Goal: Navigation & Orientation: Go to known website

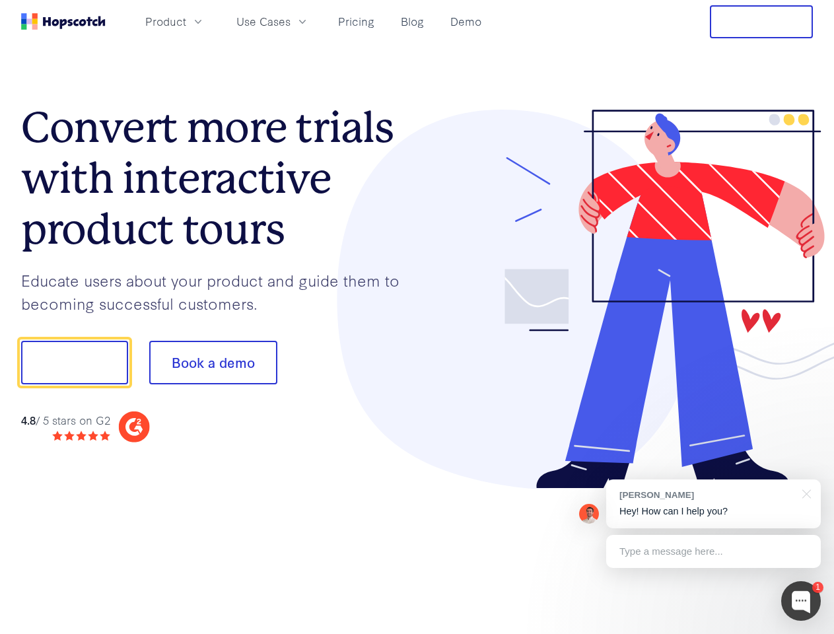
click at [417, 317] on div at bounding box center [615, 300] width 396 height 380
click at [186, 21] on span "Product" at bounding box center [165, 21] width 41 height 17
click at [290, 21] on span "Use Cases" at bounding box center [263, 21] width 54 height 17
click at [761, 22] on button "Free Trial" at bounding box center [761, 21] width 103 height 33
click at [74, 362] on button "Show me!" at bounding box center [74, 363] width 107 height 44
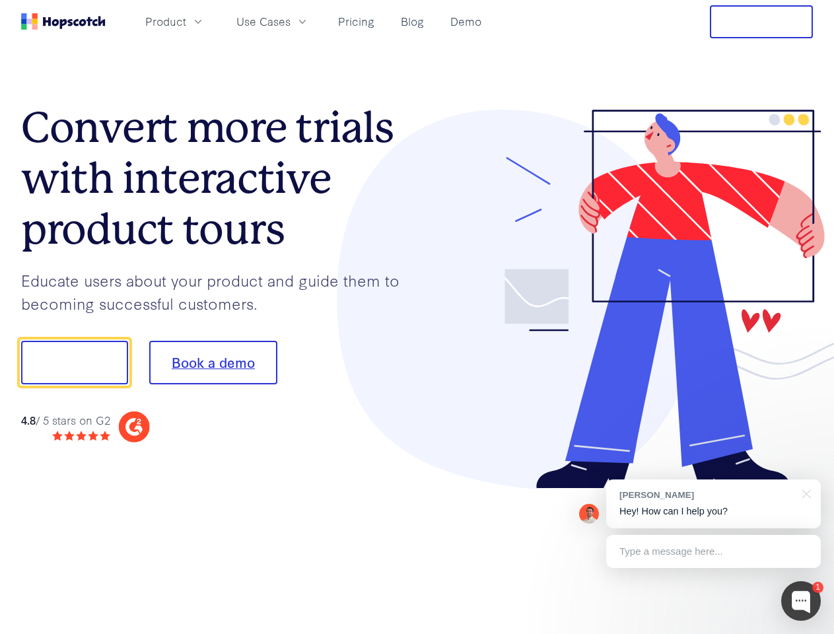
click at [213, 362] on button "Book a demo" at bounding box center [213, 363] width 128 height 44
click at [801, 601] on div at bounding box center [801, 601] width 40 height 40
click at [713, 504] on div "[PERSON_NAME] Hey! How can I help you?" at bounding box center [713, 503] width 215 height 49
click at [804, 493] on div at bounding box center [697, 361] width 248 height 440
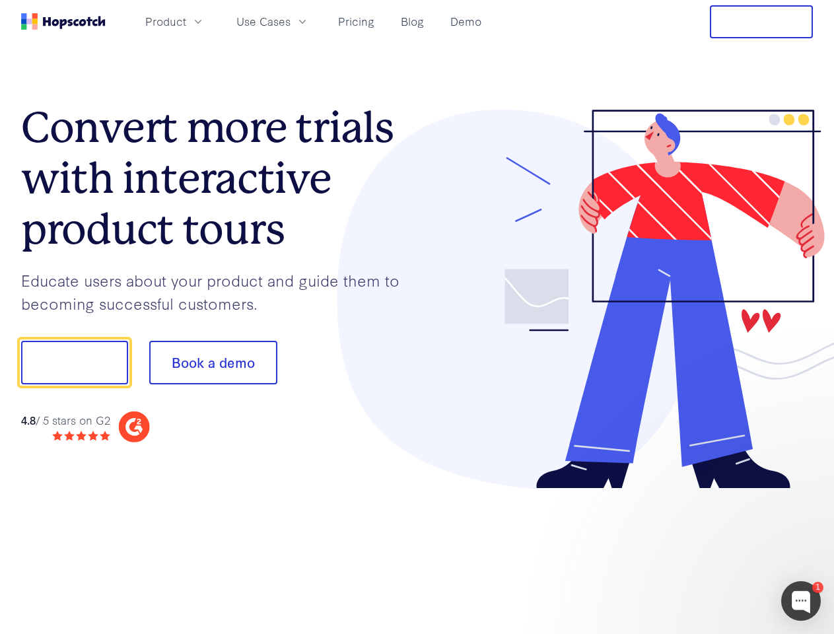
click at [713, 551] on div at bounding box center [697, 449] width 248 height 263
